Goal: Task Accomplishment & Management: Complete application form

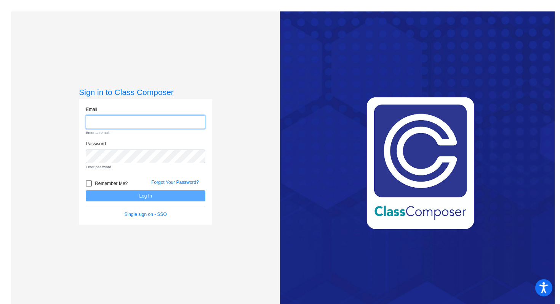
type input "[EMAIL_ADDRESS][DOMAIN_NAME]"
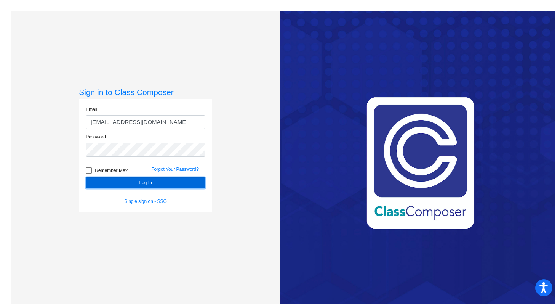
click at [159, 182] on button "Log In" at bounding box center [146, 182] width 120 height 11
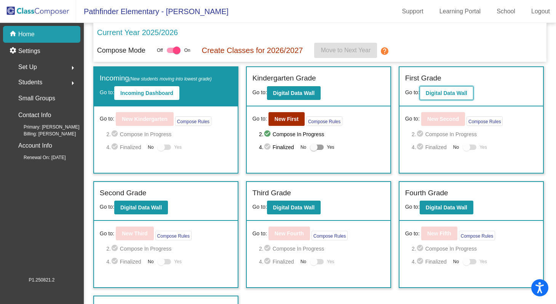
click at [450, 90] on b "Digital Data Wall" at bounding box center [447, 93] width 42 height 6
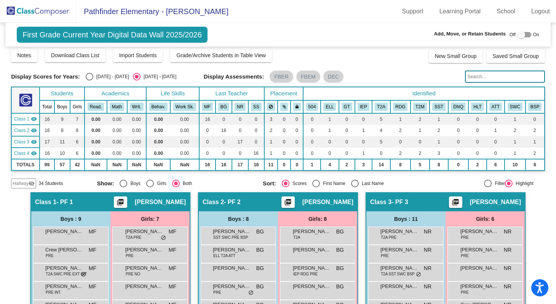
scroll to position [18, 0]
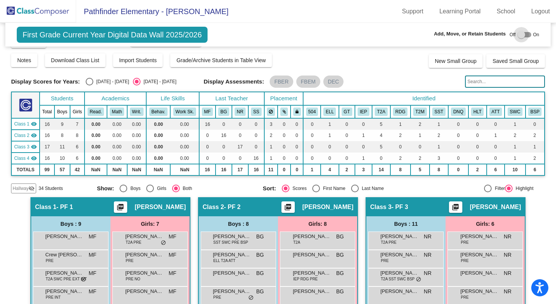
click at [518, 36] on div at bounding box center [522, 35] width 8 height 8
checkbox input "true"
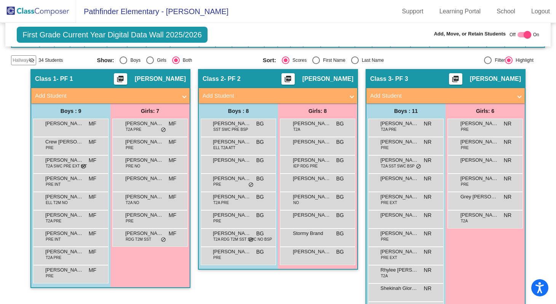
scroll to position [149, 0]
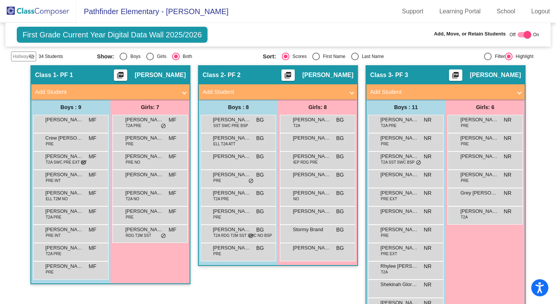
click at [183, 91] on span at bounding box center [184, 92] width 3 height 9
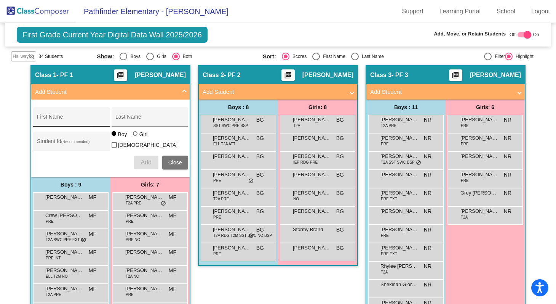
click at [74, 119] on input "First Name" at bounding box center [71, 120] width 69 height 6
paste input "Kenzo"
type input "Kenzo"
click at [136, 122] on input "Last Name" at bounding box center [149, 120] width 69 height 6
click at [119, 119] on input "Last Name" at bounding box center [149, 120] width 69 height 6
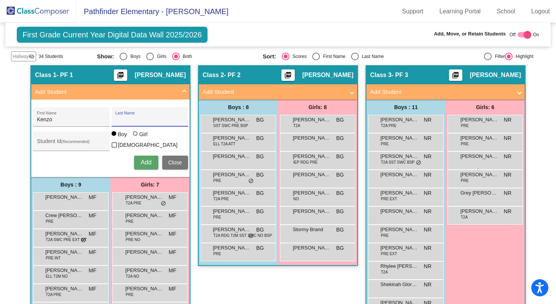
paste input "[PERSON_NAME]"
type input "[PERSON_NAME]"
click at [141, 163] on span "Add" at bounding box center [146, 162] width 11 height 6
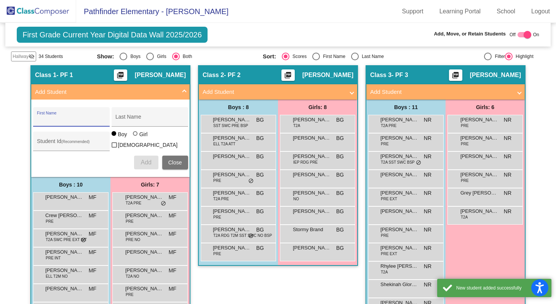
click at [175, 162] on span "Close" at bounding box center [175, 162] width 14 height 6
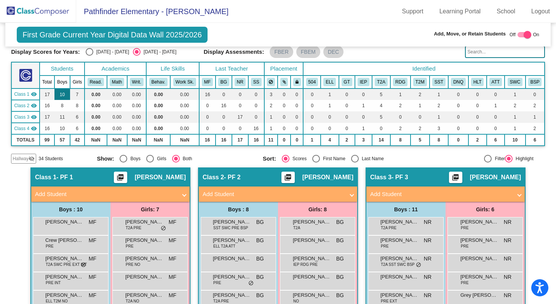
scroll to position [0, 0]
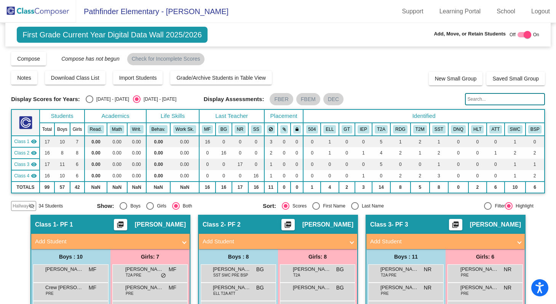
click at [481, 96] on input "text" at bounding box center [505, 99] width 80 height 12
